Goal: Task Accomplishment & Management: Use online tool/utility

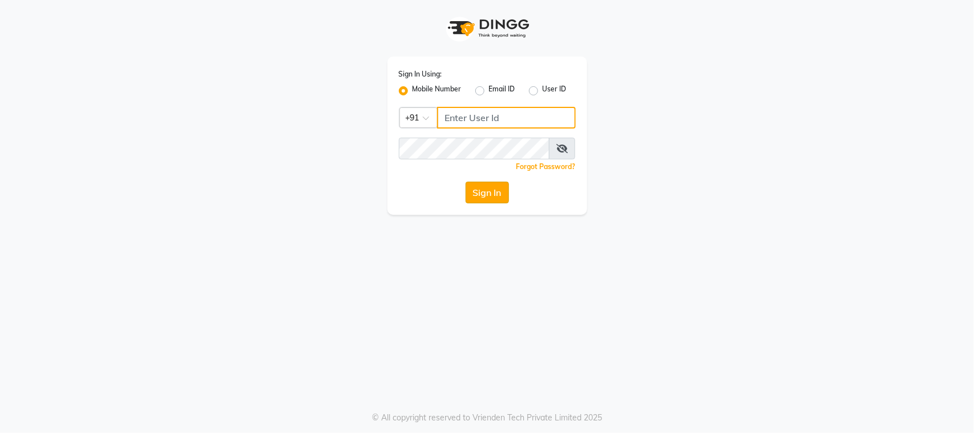
type input "8169038898"
click at [475, 197] on button "Sign In" at bounding box center [487, 192] width 43 height 22
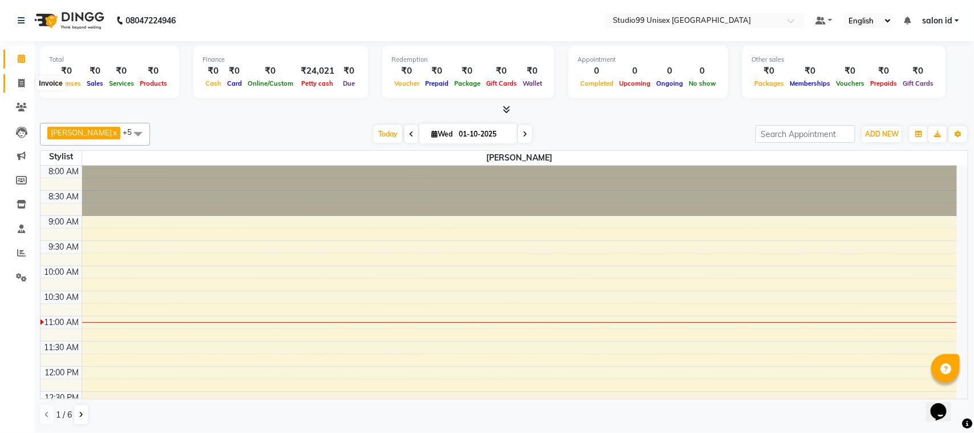
click at [22, 82] on icon at bounding box center [21, 83] width 6 height 9
select select "9023"
select select "service"
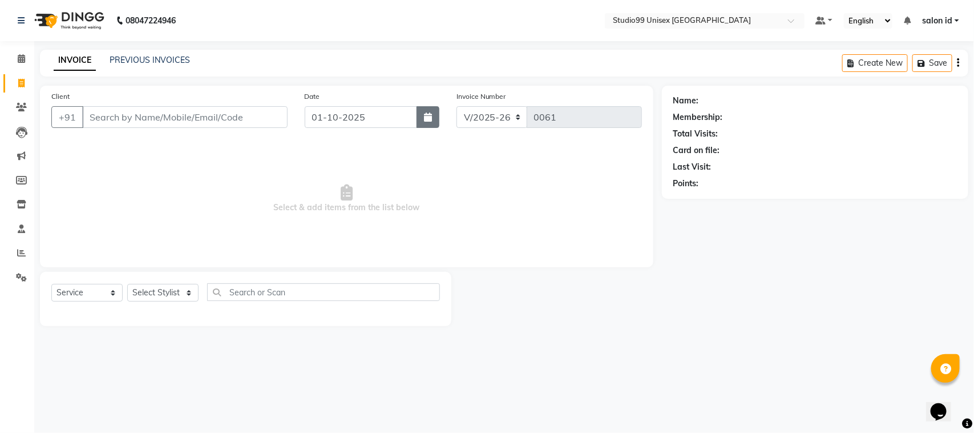
click at [431, 117] on icon "button" at bounding box center [428, 116] width 8 height 9
select select "10"
select select "2025"
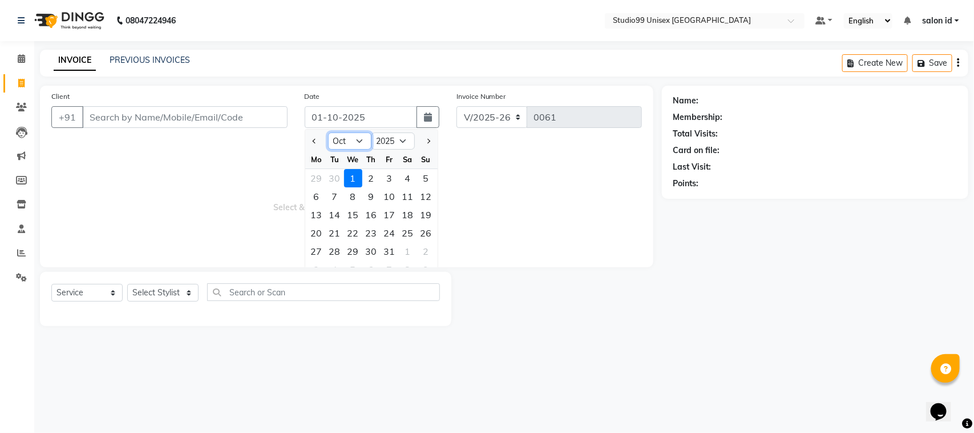
click at [360, 141] on select "Jan Feb Mar Apr May Jun [DATE] Aug Sep Oct Nov Dec" at bounding box center [349, 140] width 43 height 17
select select "9"
click at [328, 132] on select "Jan Feb Mar Apr May Jun [DATE] Aug Sep Oct Nov Dec" at bounding box center [349, 140] width 43 height 17
click at [334, 250] on div "30" at bounding box center [335, 251] width 18 height 18
type input "30-09-2025"
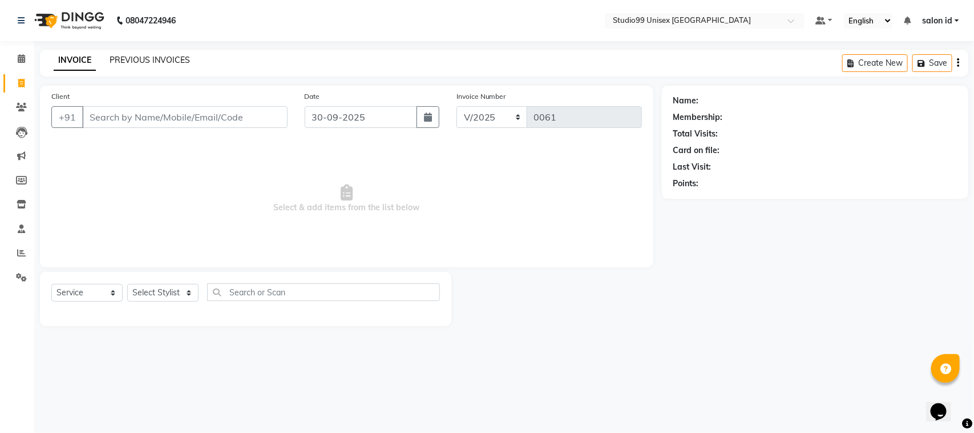
click at [140, 57] on link "PREVIOUS INVOICES" at bounding box center [150, 60] width 80 height 10
